Goal: Task Accomplishment & Management: Use online tool/utility

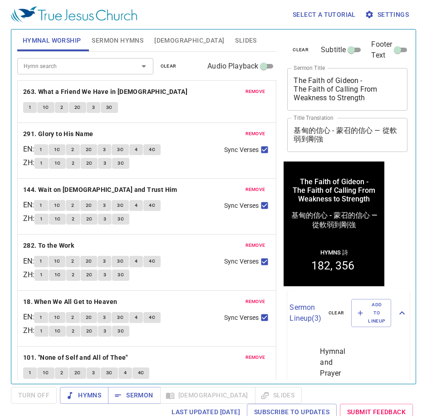
click at [358, 82] on textarea "The Faith of Gideon - The Faith of Calling From Weakness to Strength" at bounding box center [348, 89] width 108 height 26
drag, startPoint x: 376, startPoint y: 100, endPoint x: 281, endPoint y: 88, distance: 95.3
click at [281, 88] on div "clear Subtitle Footer Text Sermon Title The Faith of Gideon - The Faith of Call…" at bounding box center [346, 203] width 133 height 355
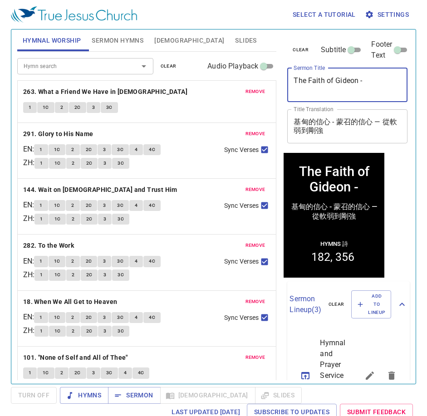
paste textarea "The Faith that Tears Down — Dealing with the Breaches of Faith拆毀的信心 — 對付信心的破口"
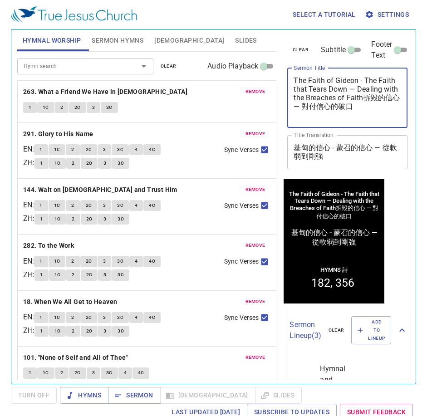
drag, startPoint x: 343, startPoint y: 113, endPoint x: 310, endPoint y: 107, distance: 32.9
click at [310, 107] on textarea "The Faith of Gideon - The Faith that Tears Down — Dealing with the Breaches of …" at bounding box center [348, 97] width 108 height 43
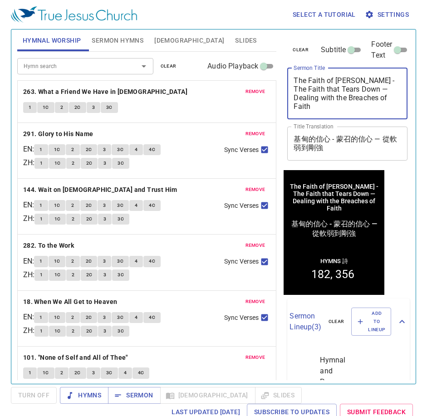
type textarea "The Faith of [PERSON_NAME] - The Faith that Tears Down — Dealing with the Breac…"
drag, startPoint x: 355, startPoint y: 154, endPoint x: 313, endPoint y: 148, distance: 42.2
click at [296, 141] on div "基甸的信心 - 蒙召的信心 — 從軟弱到剛強 x Title Translation" at bounding box center [347, 144] width 120 height 34
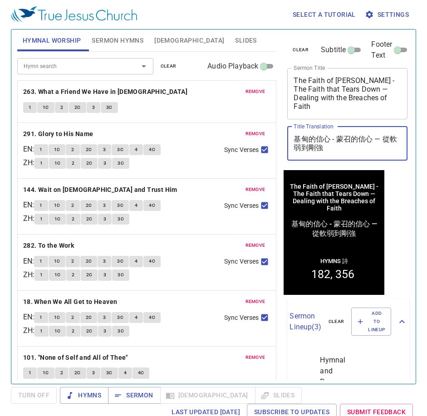
click at [335, 138] on textarea "基甸的信心 - 蒙召的信心 — 從軟弱到剛強" at bounding box center [348, 143] width 108 height 17
click at [345, 146] on textarea "基甸的信心 - 蒙召的信心 — 從軟弱到剛強" at bounding box center [348, 143] width 108 height 17
drag, startPoint x: 370, startPoint y: 151, endPoint x: 383, endPoint y: 141, distance: 16.3
click at [383, 141] on textarea "基甸的信心 - 蒙召的信心 — 從軟弱到剛強" at bounding box center [348, 143] width 108 height 17
paste textarea "拆毀的信心 — 對付信心的破口"
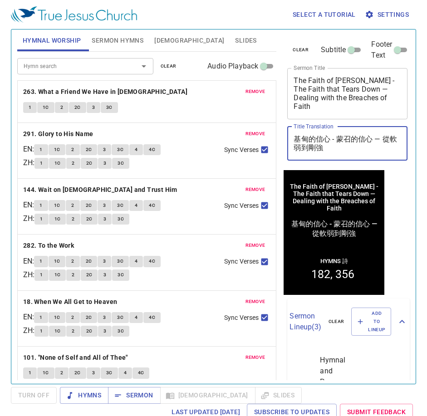
click at [370, 152] on textarea "基甸的信心 - 蒙召的信心 — 從軟弱到剛強" at bounding box center [348, 143] width 108 height 17
click at [345, 148] on textarea "基甸的信心 - 蒙召的信心 — 從軟弱到剛強" at bounding box center [348, 143] width 108 height 17
drag, startPoint x: 336, startPoint y: 141, endPoint x: 360, endPoint y: 155, distance: 27.9
click at [360, 155] on div "基甸的信心 - 蒙召的信心 — 從軟弱到剛強 x Title Translation" at bounding box center [347, 144] width 120 height 34
paste textarea "拆毀的信心 — 對付信心的破口"
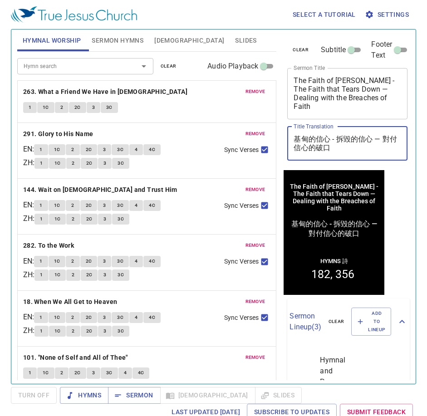
type textarea "基甸的信心 - 拆毀的信心 — 對付信心的破口"
click at [338, 108] on textarea "The Faith of [PERSON_NAME] - The Faith that Tears Down — Dealing with the Breac…" at bounding box center [348, 93] width 108 height 34
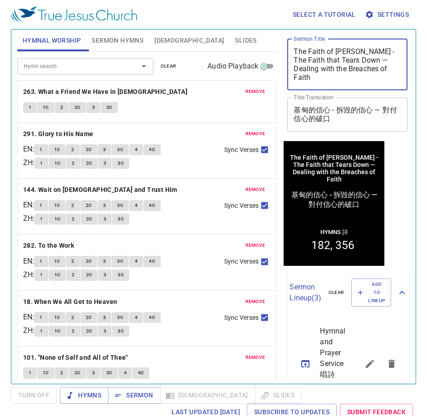
scroll to position [45, 0]
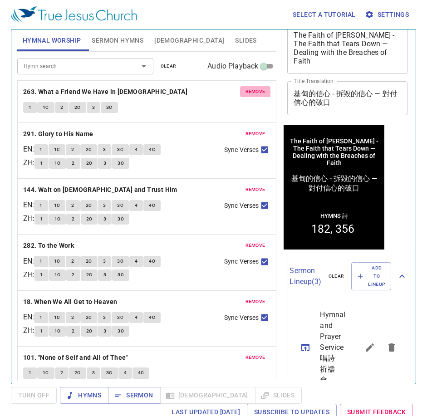
click at [246, 94] on span "remove" at bounding box center [256, 92] width 20 height 8
click at [243, 128] on button "remove" at bounding box center [255, 133] width 31 height 11
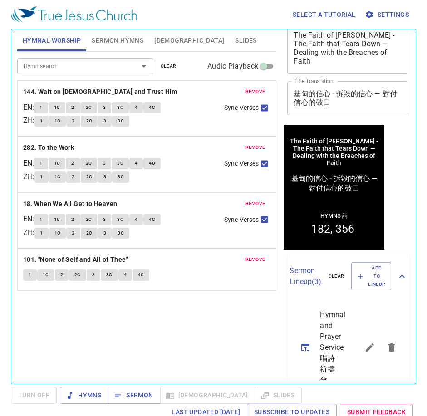
click at [243, 94] on button "remove" at bounding box center [255, 91] width 31 height 11
click at [243, 142] on button "remove" at bounding box center [255, 147] width 31 height 11
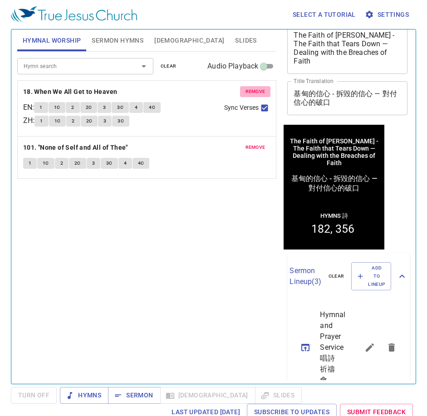
click at [243, 94] on button "remove" at bounding box center [255, 91] width 31 height 11
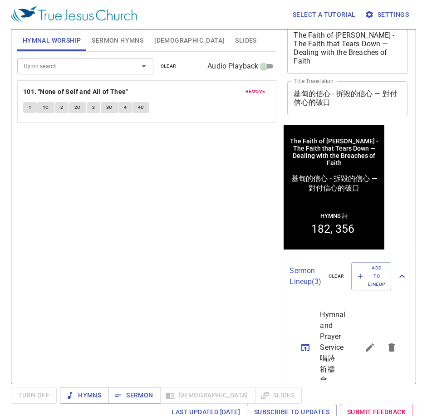
click at [243, 94] on button "remove" at bounding box center [255, 91] width 31 height 11
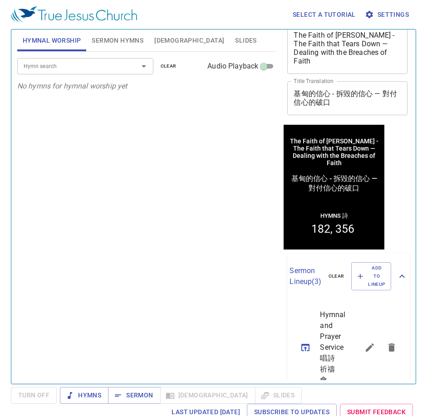
click at [51, 71] on input "Hymn search" at bounding box center [72, 66] width 104 height 10
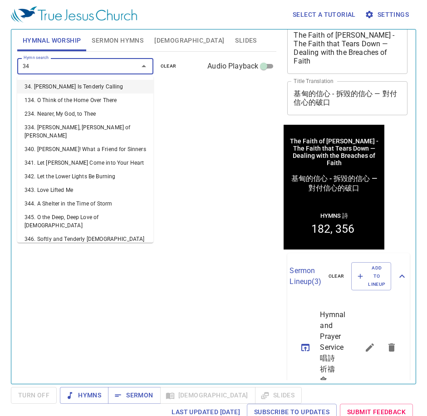
type input "344"
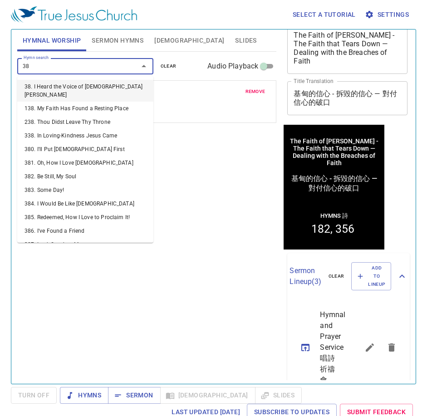
type input "381"
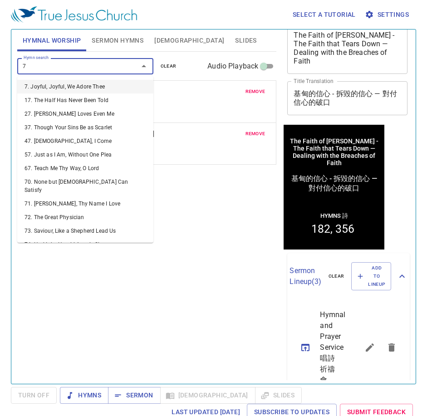
type input "70"
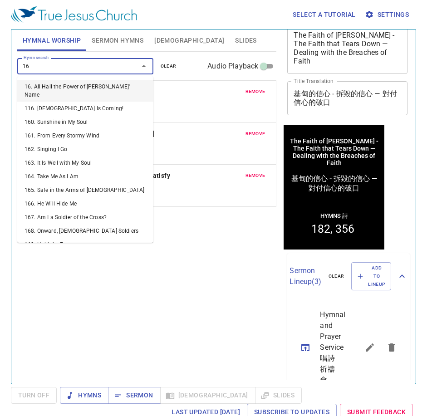
type input "169"
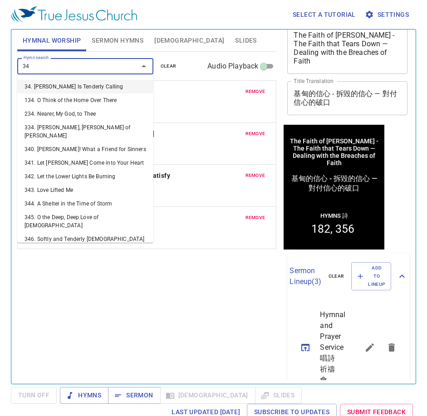
type input "348"
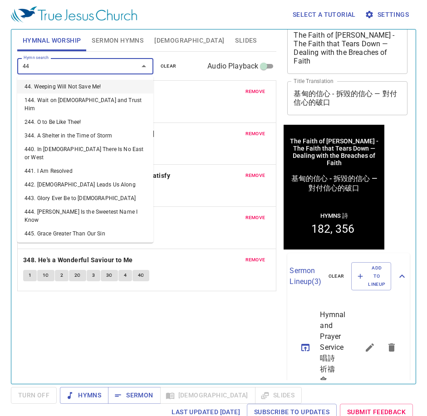
type input "445"
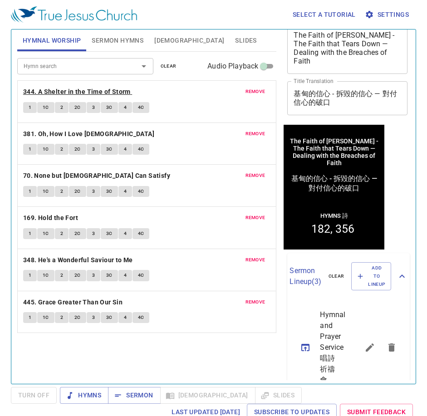
click at [67, 89] on b "344. A Shelter in the Time of Storm" at bounding box center [77, 91] width 108 height 11
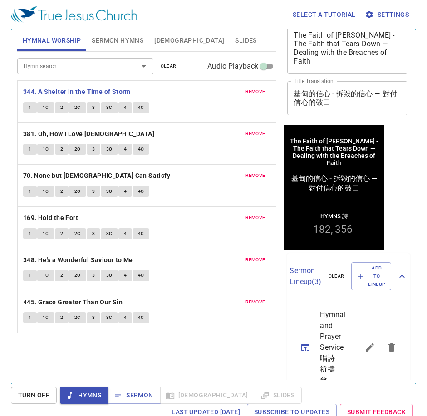
click at [97, 358] on div "Hymn search Hymn search clear Audio Playback remove 344. A Shelter in the Time …" at bounding box center [147, 214] width 260 height 325
click at [81, 106] on button "2C" at bounding box center [77, 107] width 17 height 11
drag, startPoint x: 27, startPoint y: 146, endPoint x: 25, endPoint y: 153, distance: 7.4
click at [27, 146] on button "1" at bounding box center [30, 149] width 14 height 11
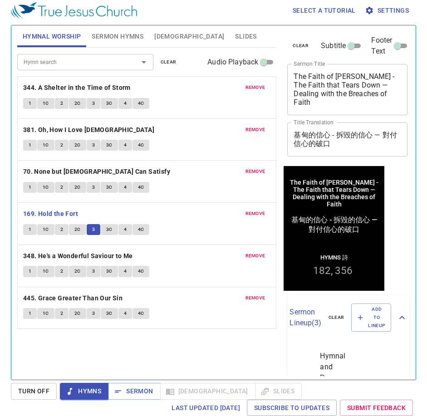
scroll to position [45, 0]
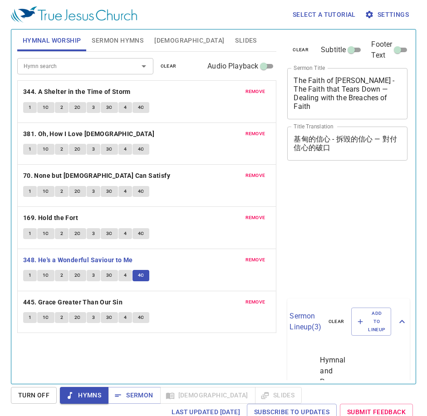
scroll to position [4, 0]
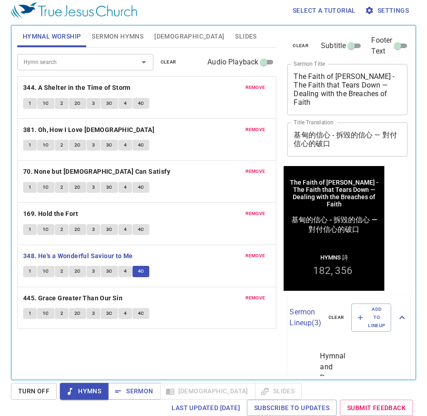
click at [137, 392] on span "Sermon" at bounding box center [134, 391] width 38 height 11
click at [133, 394] on span "Sermon" at bounding box center [134, 391] width 38 height 11
click at [151, 372] on div "Hymn search Hymn search clear Audio Playback remove 344. A Shelter in the Time …" at bounding box center [147, 210] width 260 height 325
click at [135, 393] on span "Sermon" at bounding box center [134, 391] width 38 height 11
click at [136, 389] on span "Sermon" at bounding box center [134, 391] width 38 height 11
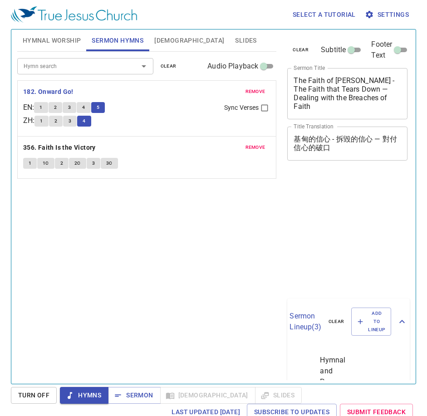
scroll to position [4, 0]
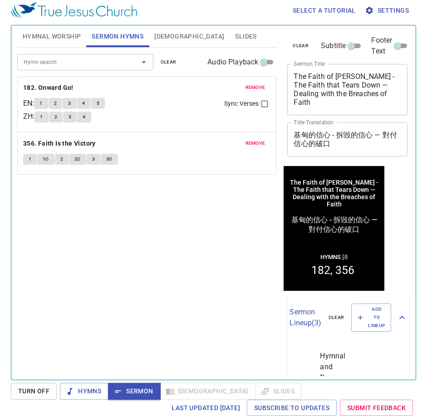
scroll to position [45, 0]
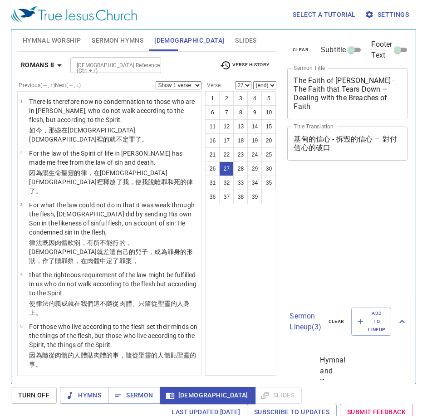
select select "27"
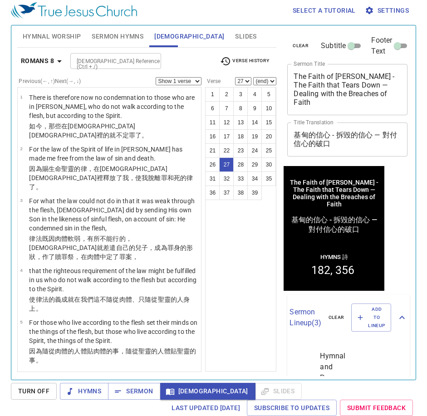
scroll to position [45, 0]
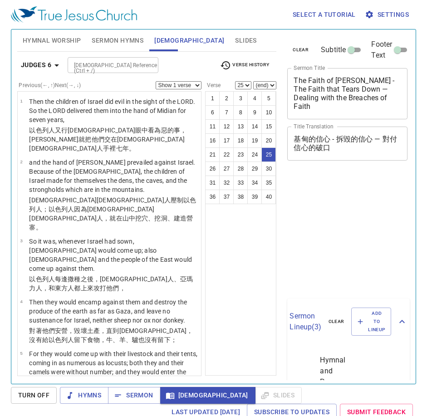
select select "25"
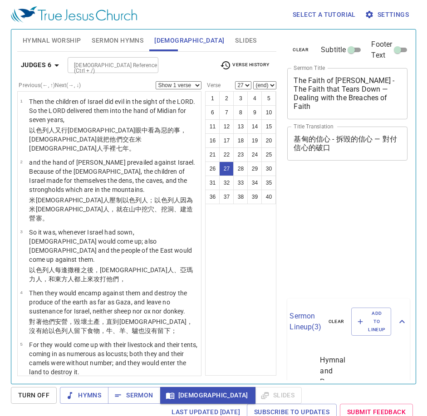
select select "27"
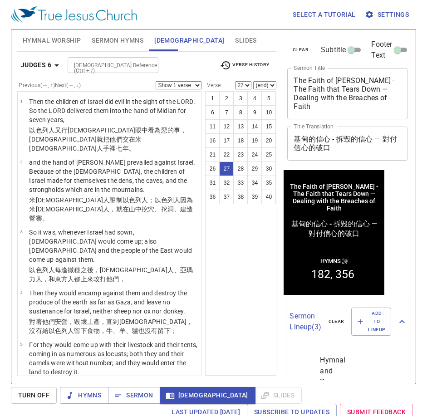
scroll to position [45, 0]
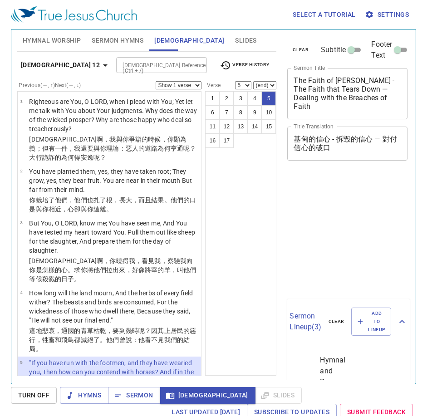
select select "5"
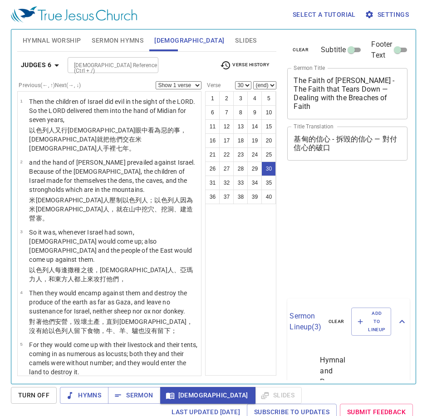
select select "30"
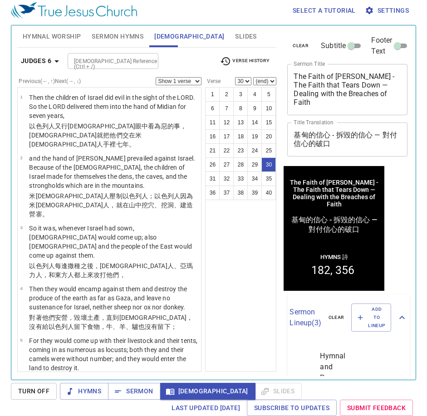
scroll to position [1680, 0]
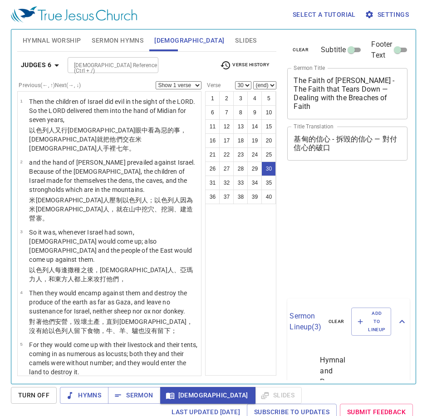
select select "30"
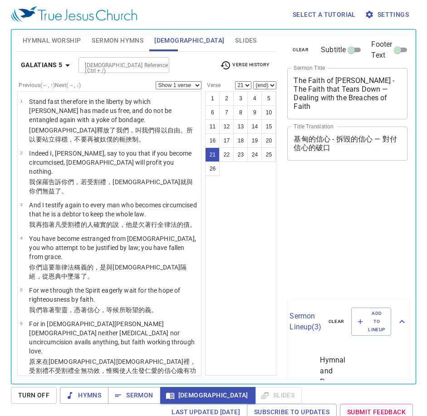
select select "21"
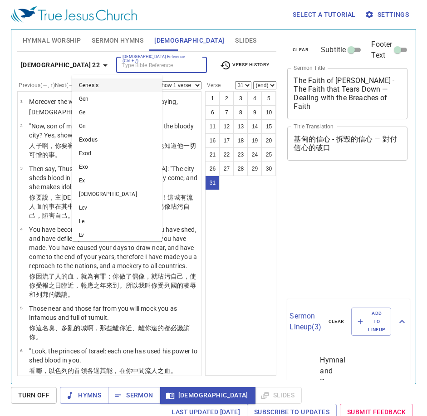
select select "31"
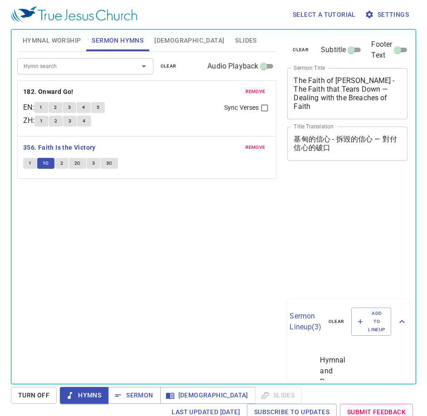
scroll to position [4, 0]
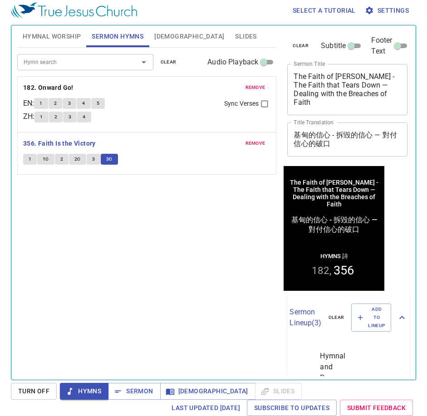
scroll to position [4, 0]
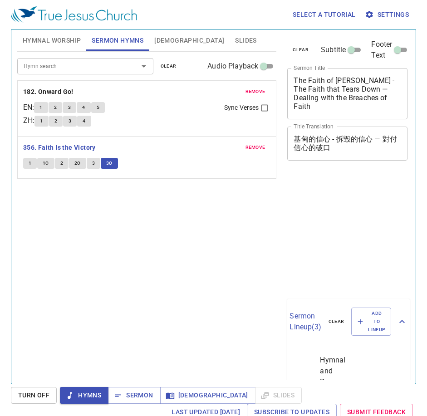
scroll to position [4, 0]
